Goal: Transaction & Acquisition: Purchase product/service

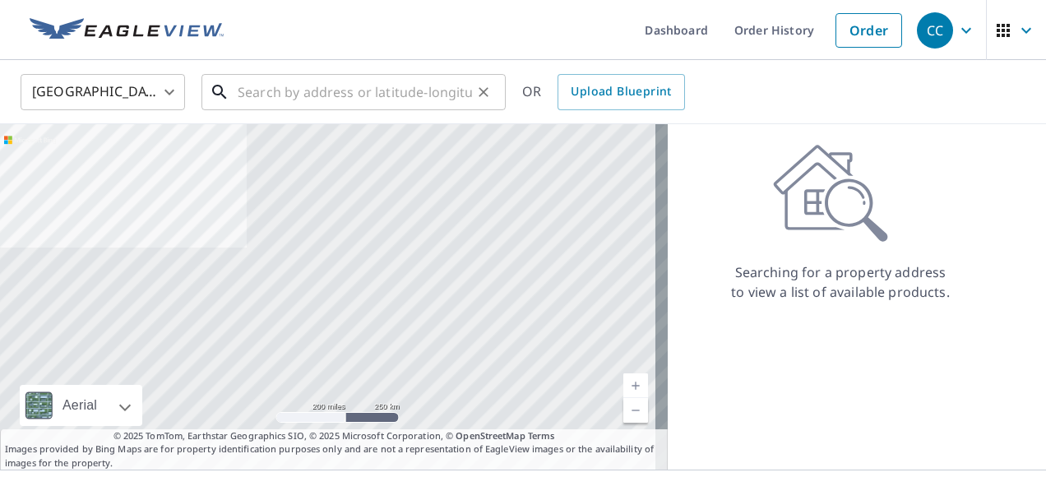
click at [259, 93] on input "text" at bounding box center [355, 92] width 234 height 46
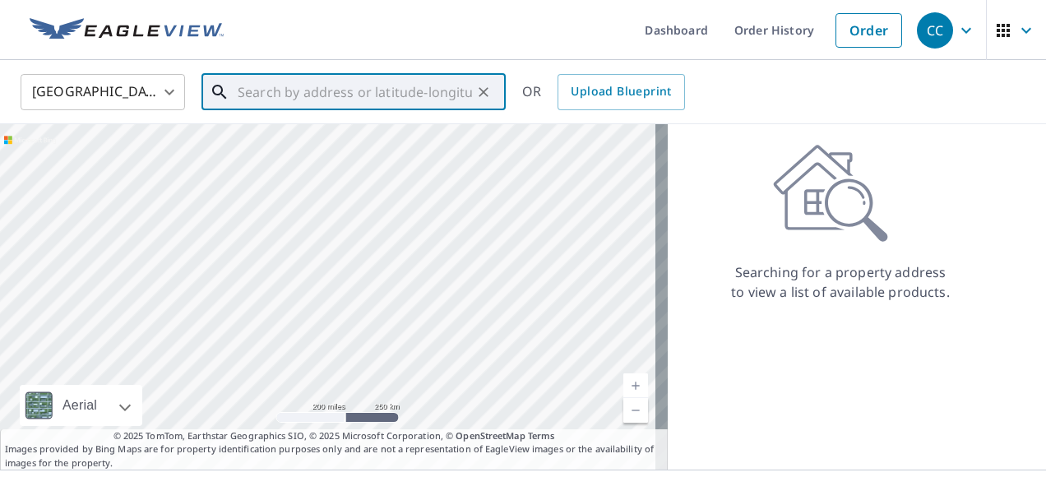
paste input "Allstate c/o Alacrity"
type input "Allstate c/o Alacrity"
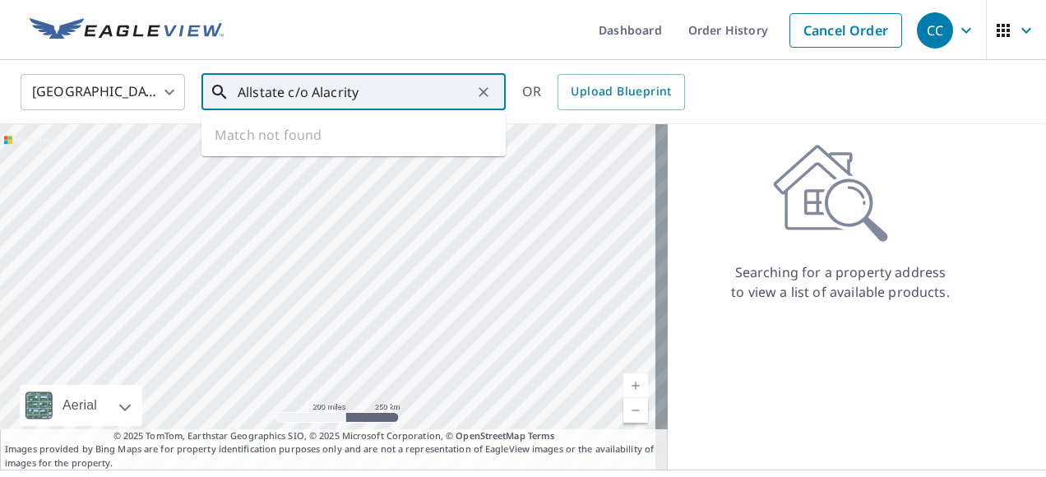
click at [373, 98] on input "Allstate c/o Alacrity" at bounding box center [355, 92] width 234 height 46
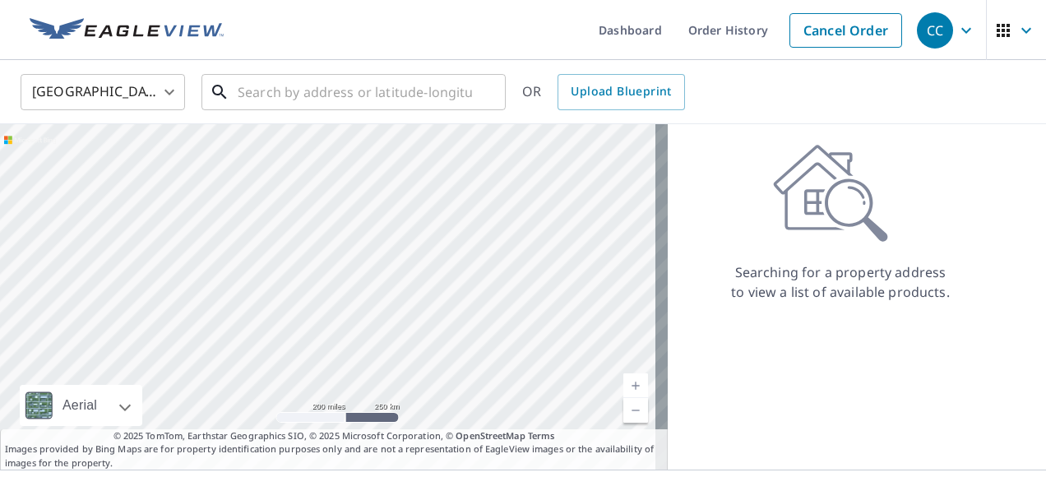
click at [249, 95] on input "text" at bounding box center [355, 92] width 234 height 46
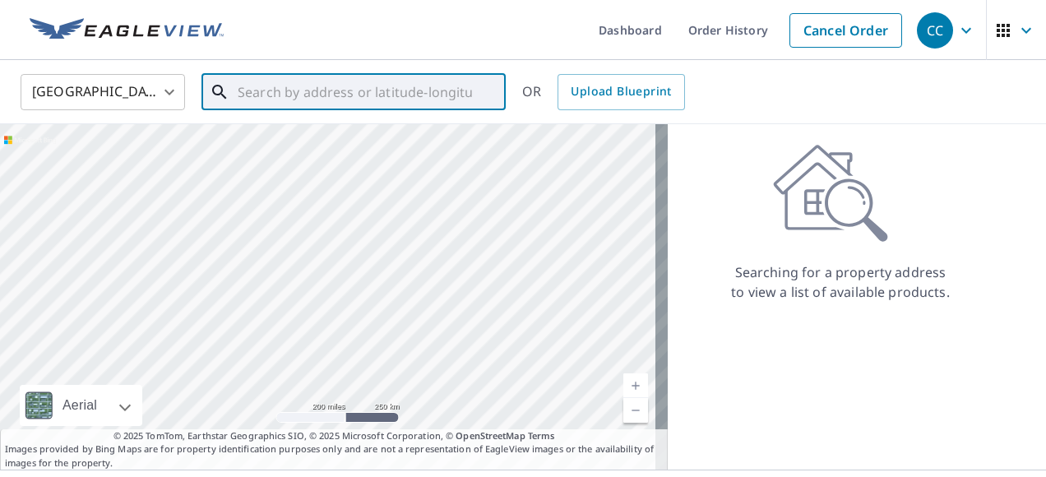
paste input "[STREET_ADDRESS]"
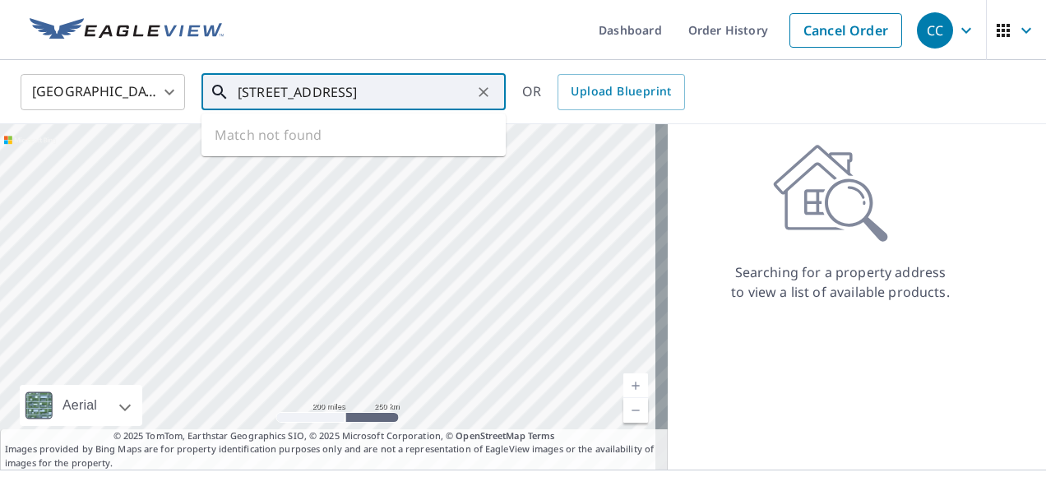
type input "[STREET_ADDRESS]"
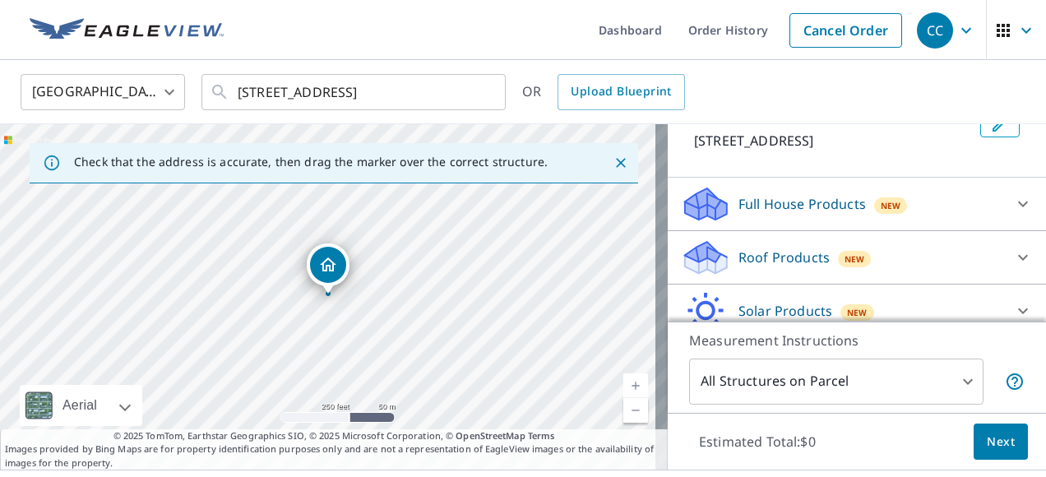
scroll to position [165, 0]
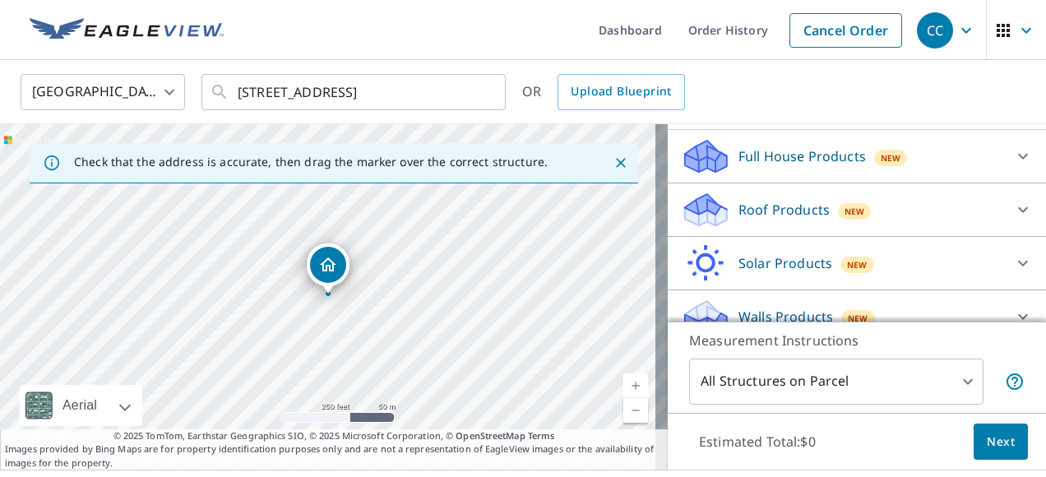
click at [1013, 220] on icon at bounding box center [1023, 210] width 20 height 20
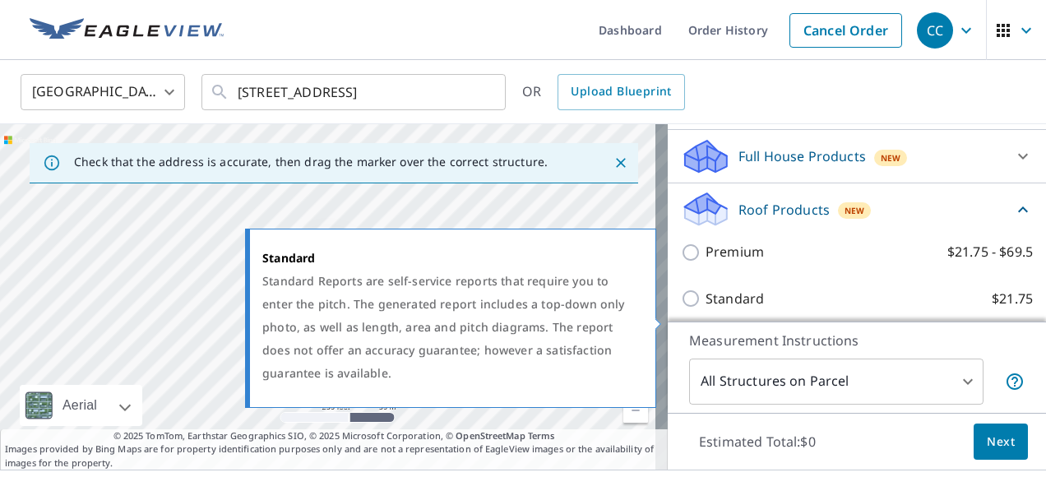
click at [681, 308] on input "Standard $21.75" at bounding box center [693, 299] width 25 height 20
checkbox input "true"
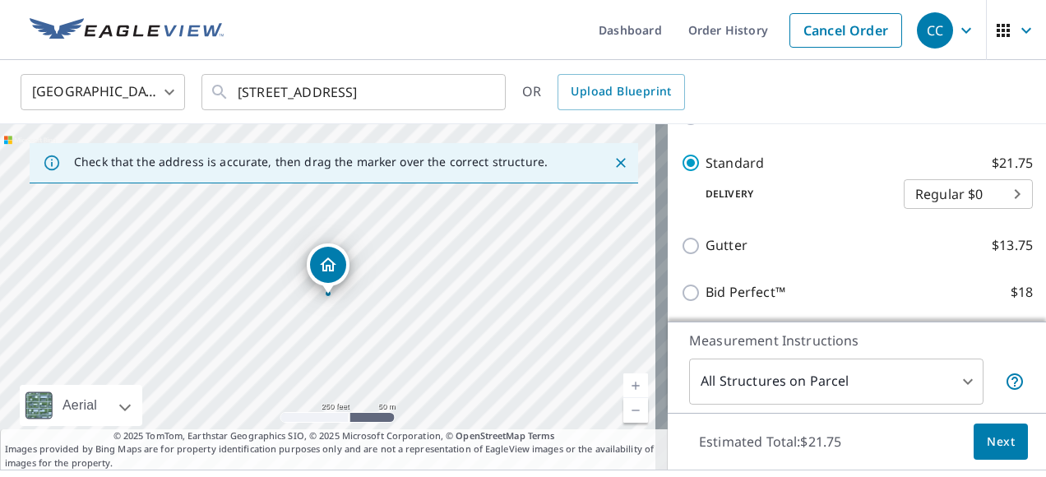
scroll to position [329, 0]
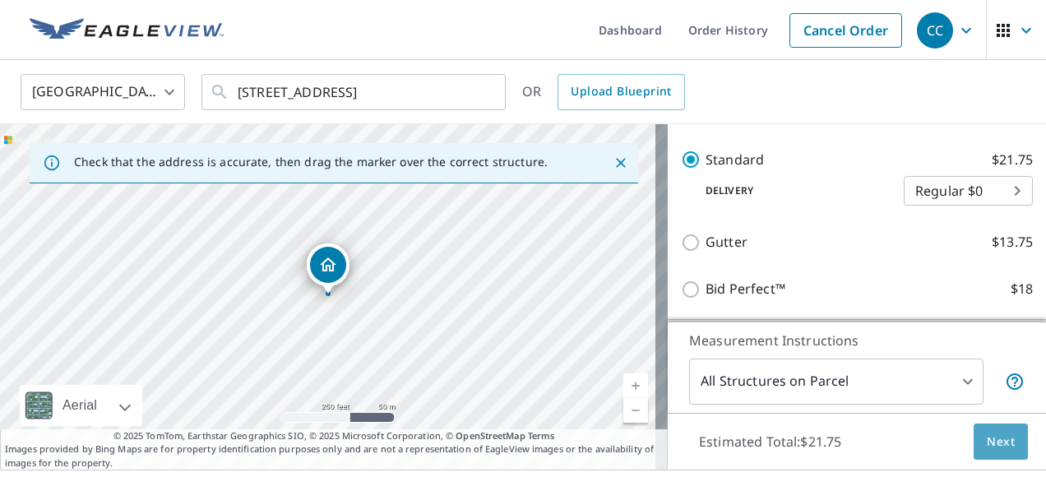
click at [987, 441] on span "Next" at bounding box center [1001, 442] width 28 height 21
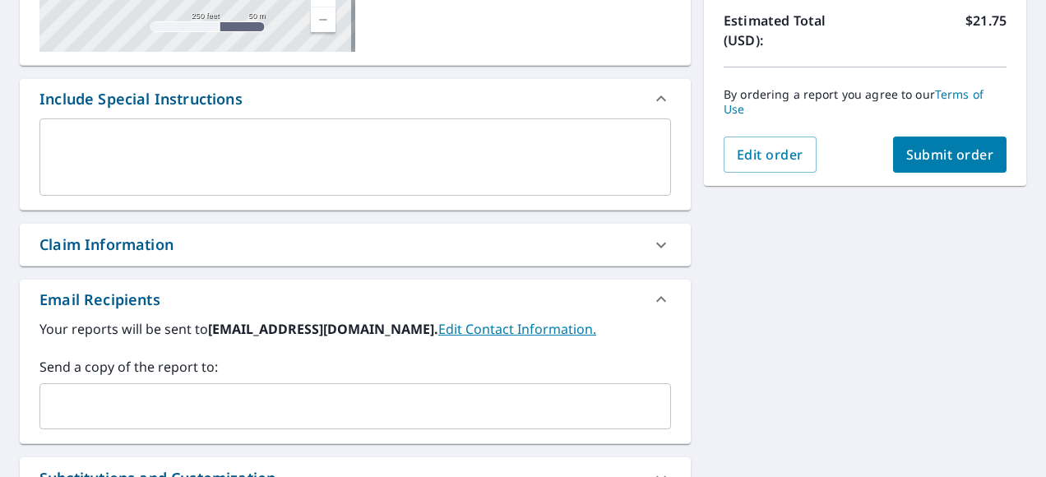
scroll to position [411, 0]
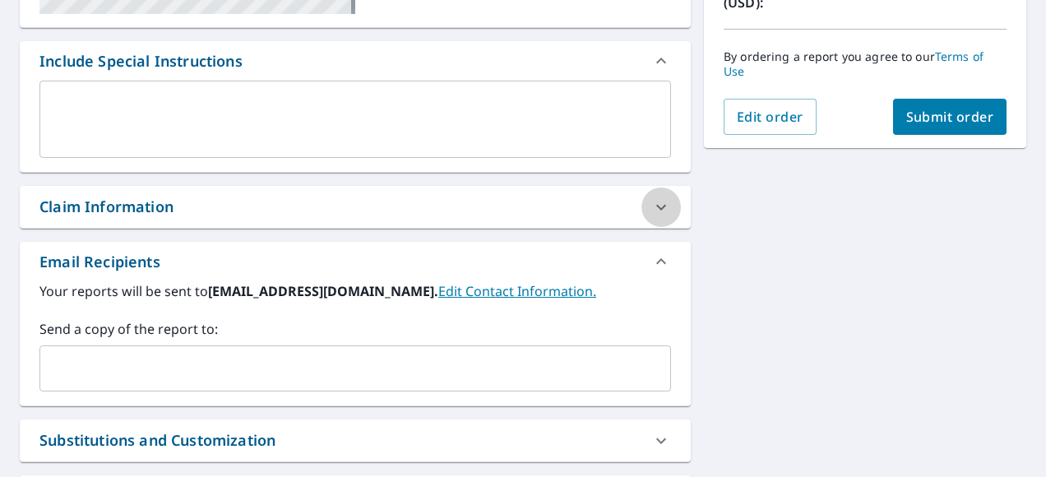
click at [656, 204] on icon at bounding box center [661, 207] width 20 height 20
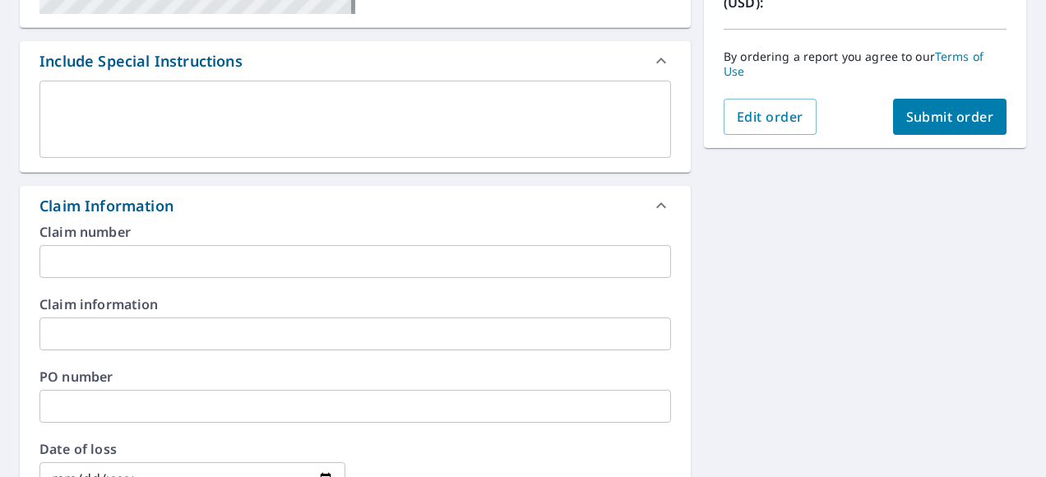
click at [93, 267] on input "text" at bounding box center [355, 261] width 632 height 33
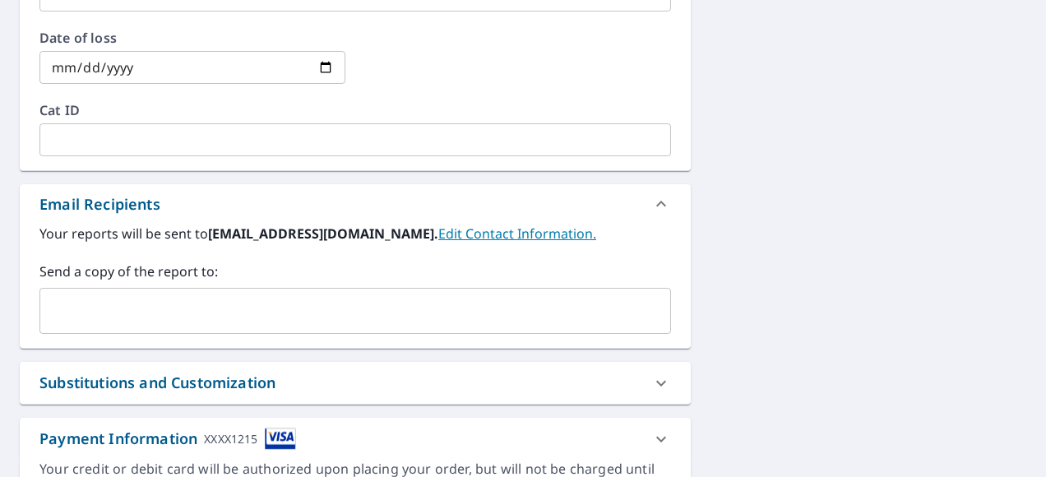
scroll to position [905, 0]
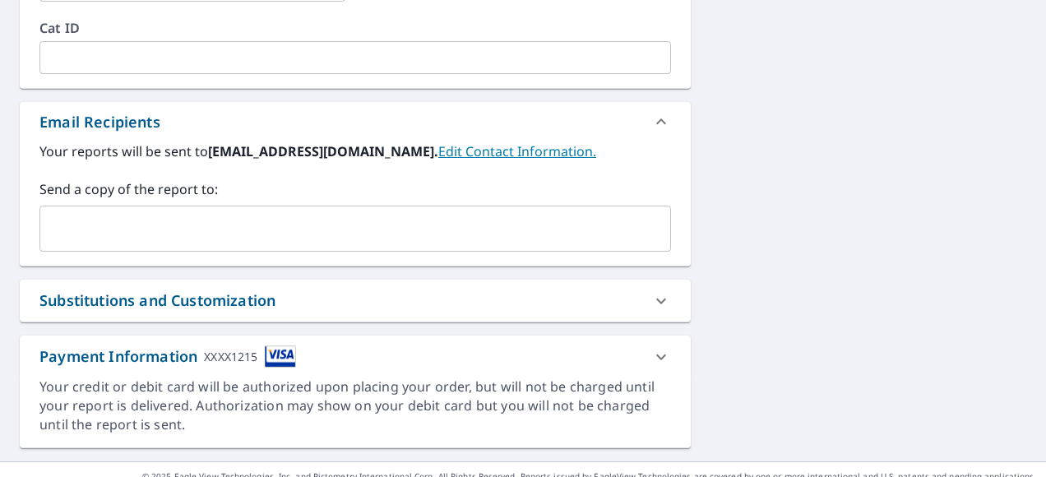
type input "8159355"
click at [120, 222] on input "text" at bounding box center [343, 228] width 592 height 31
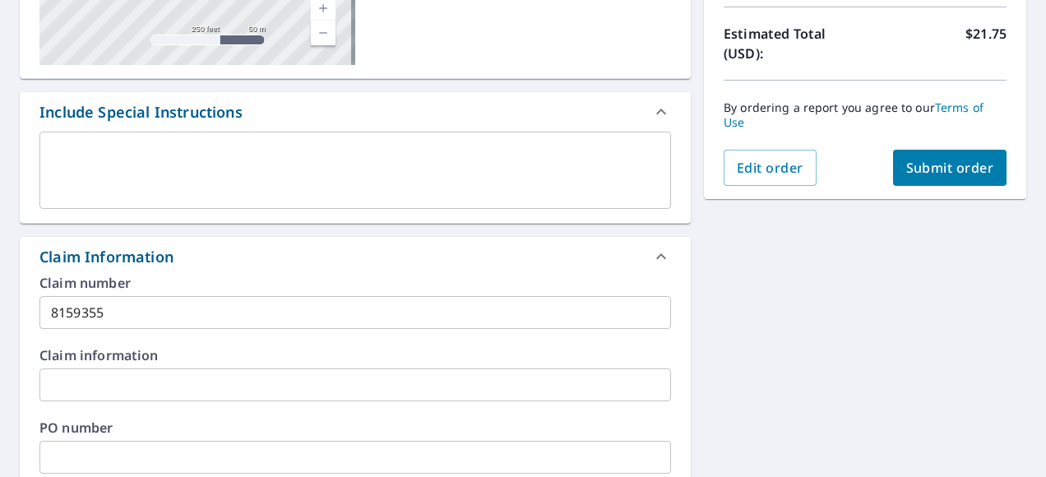
scroll to position [329, 0]
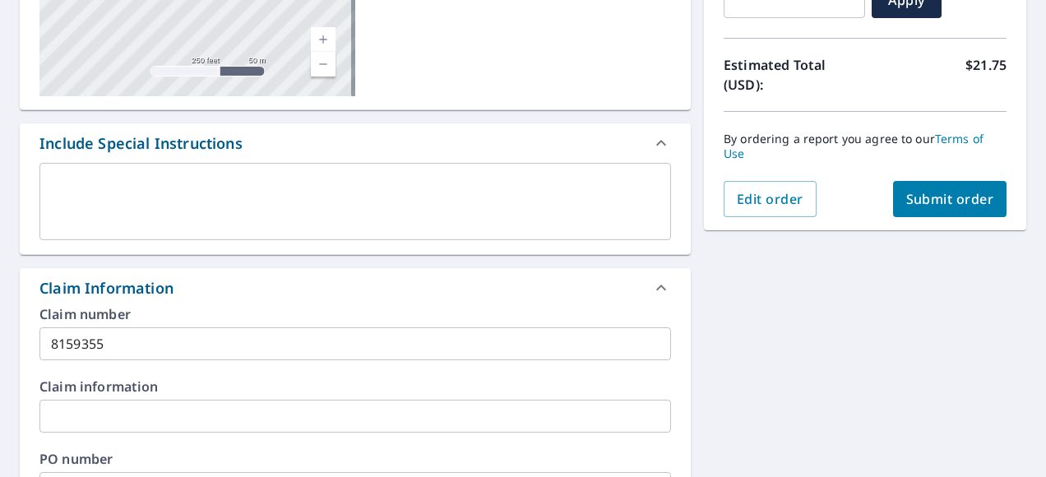
type input "[EMAIL_ADDRESS][DOMAIN_NAME]"
click at [931, 188] on button "Submit order" at bounding box center [950, 199] width 114 height 36
